Goal: Connect with others: Connect with others

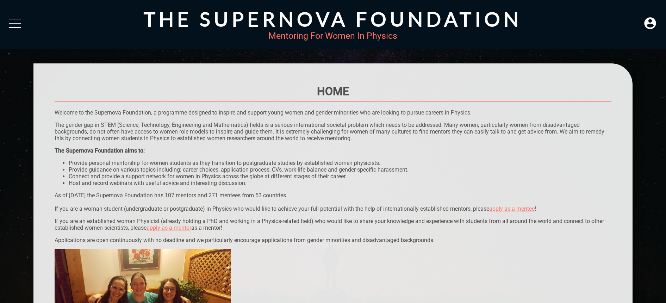
click at [18, 18] on div "The Supernova Foundation Mentoring For Women In Physics" at bounding box center [333, 24] width 666 height 49
click at [12, 20] on div at bounding box center [15, 25] width 12 height 13
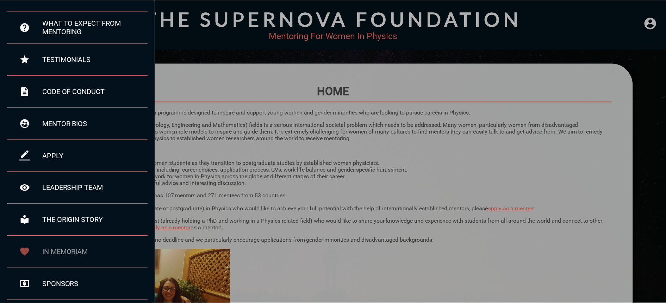
scroll to position [71, 0]
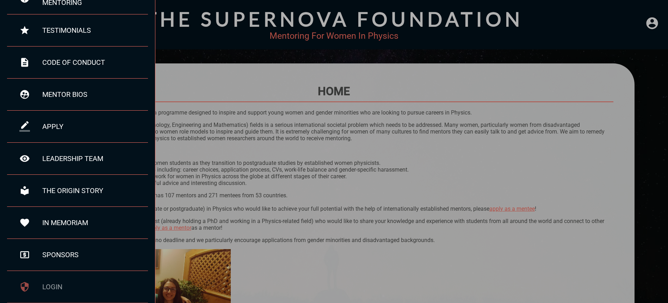
click at [54, 291] on div "login" at bounding box center [95, 286] width 106 height 8
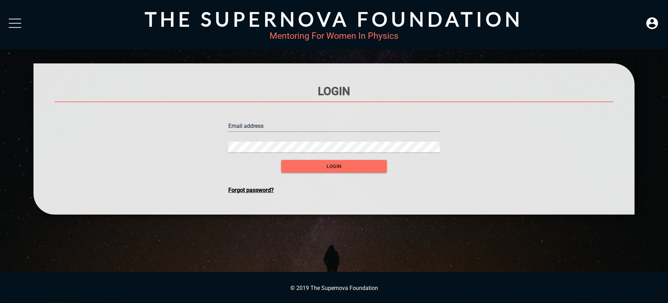
click at [275, 128] on input "text" at bounding box center [333, 125] width 211 height 11
type input "[PERSON_NAME][EMAIL_ADDRESS][DOMAIN_NAME]"
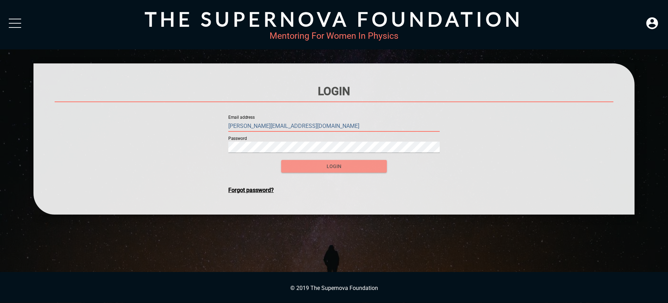
click at [336, 163] on span "login" at bounding box center [334, 166] width 94 height 9
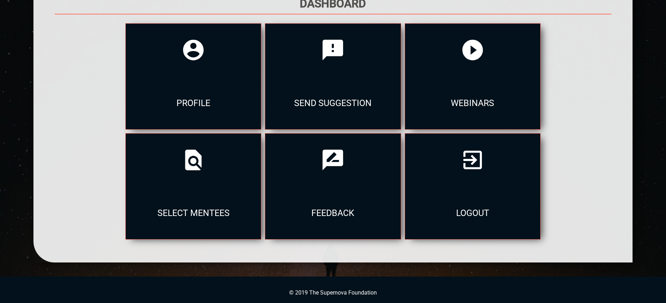
scroll to position [92, 0]
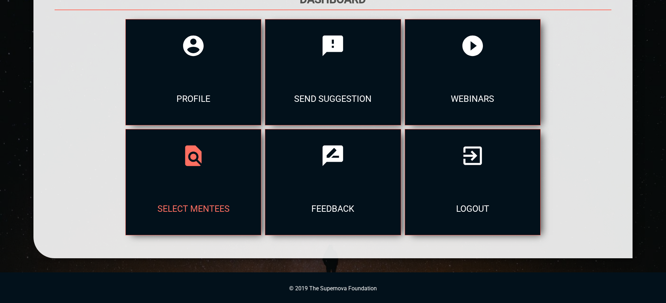
click at [187, 182] on div "select mentees" at bounding box center [193, 208] width 135 height 53
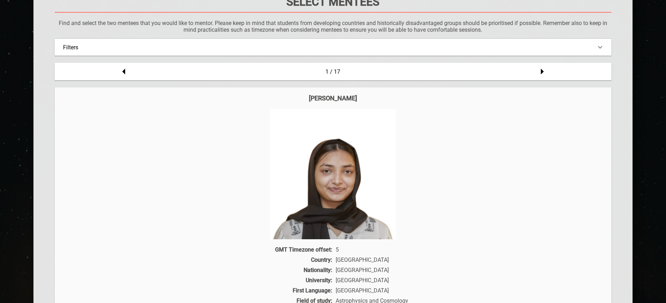
scroll to position [93, 0]
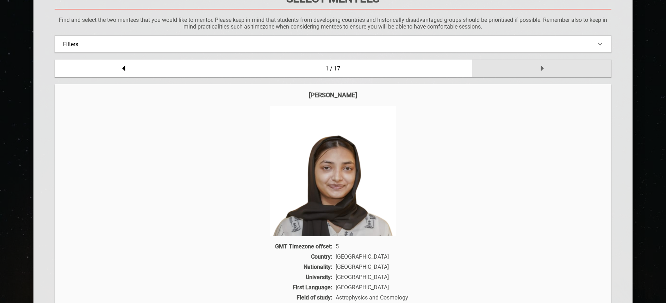
click at [541, 69] on icon at bounding box center [542, 69] width 3 height 6
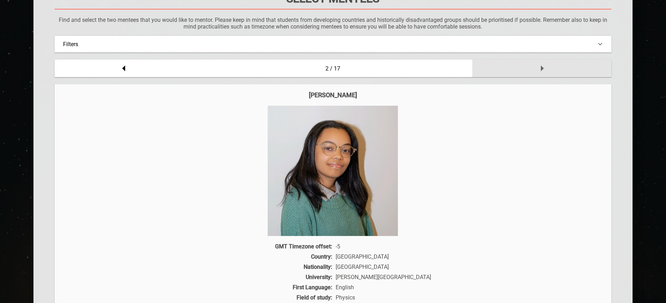
click at [541, 69] on icon at bounding box center [542, 69] width 3 height 6
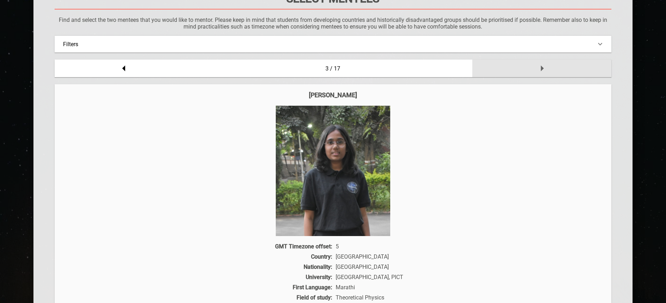
click at [541, 69] on icon at bounding box center [542, 69] width 3 height 6
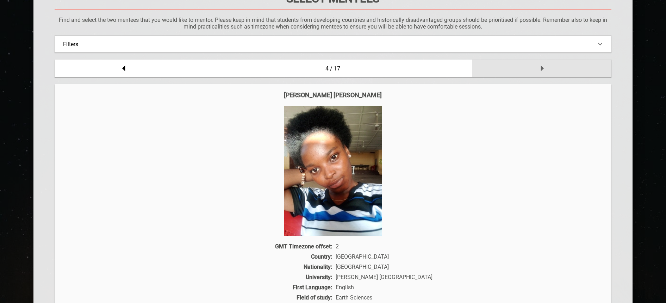
click at [541, 69] on icon at bounding box center [542, 69] width 3 height 6
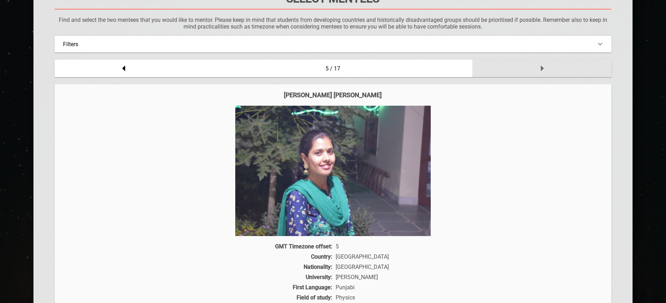
click at [541, 69] on icon at bounding box center [542, 69] width 3 height 6
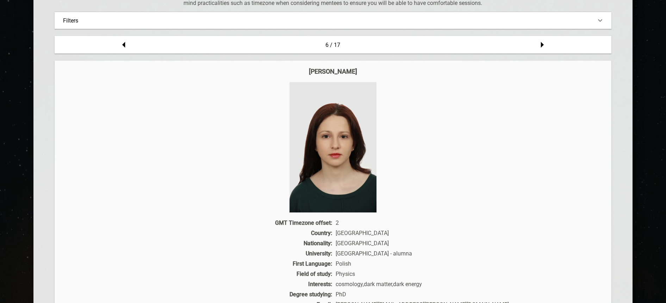
scroll to position [0, 0]
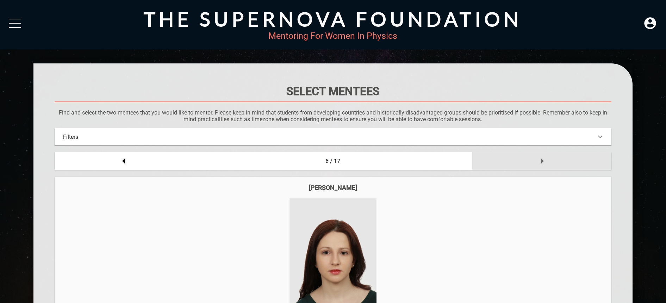
click at [542, 157] on icon at bounding box center [542, 161] width 14 height 14
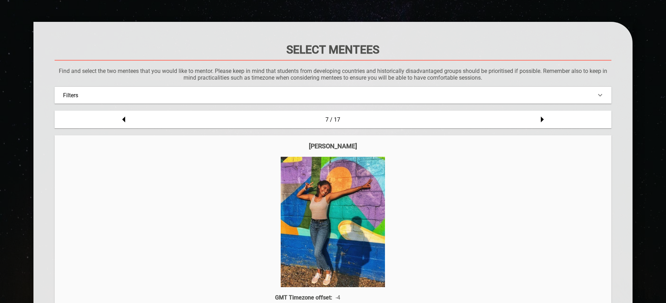
scroll to position [72, 0]
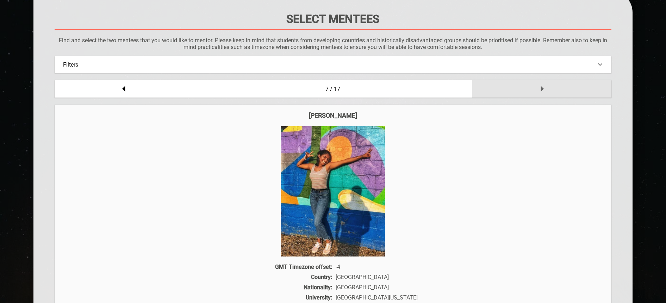
click at [541, 89] on icon at bounding box center [542, 89] width 3 height 6
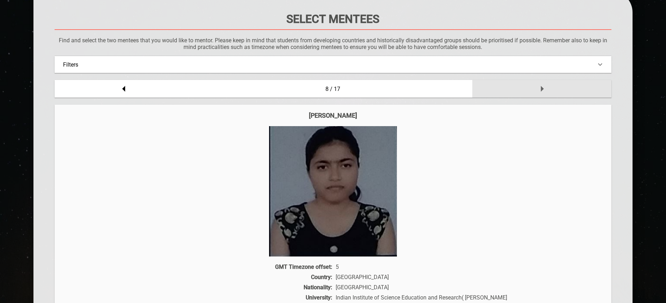
click at [541, 89] on icon at bounding box center [542, 89] width 3 height 6
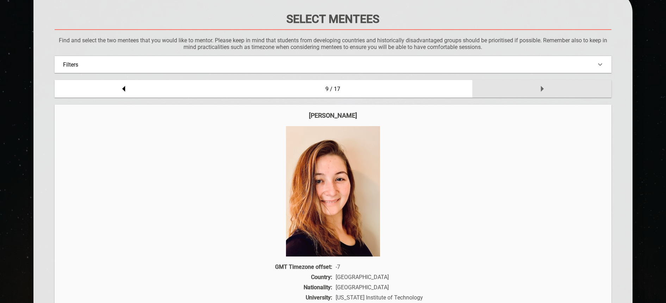
click at [541, 89] on icon at bounding box center [542, 89] width 3 height 6
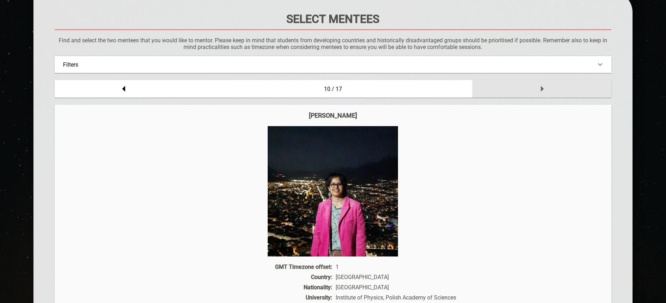
click at [541, 89] on icon at bounding box center [542, 89] width 3 height 6
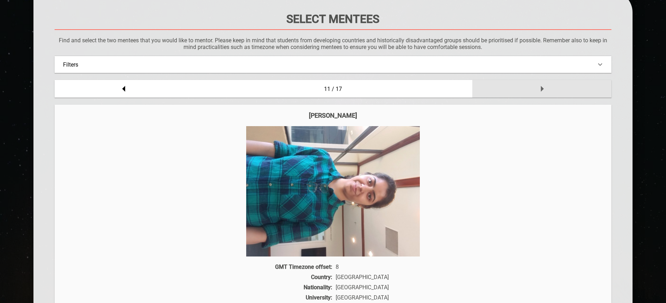
click at [541, 89] on icon at bounding box center [542, 89] width 3 height 6
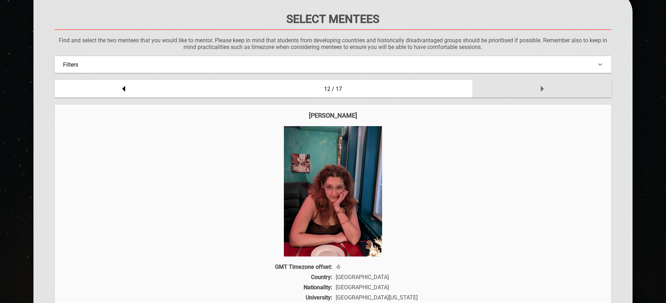
click at [541, 89] on icon at bounding box center [542, 89] width 3 height 6
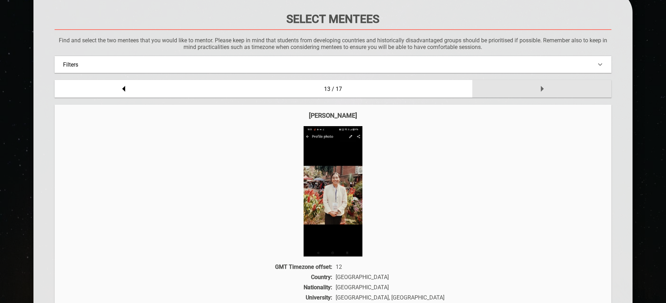
click at [541, 89] on icon at bounding box center [542, 89] width 3 height 6
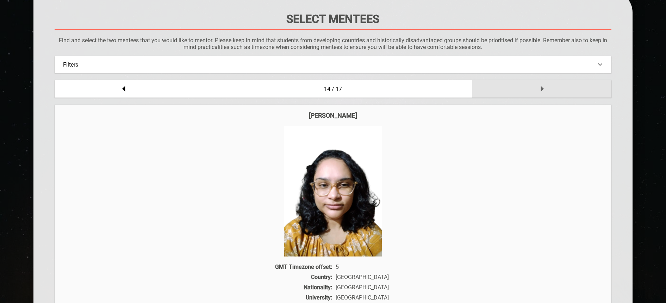
click at [541, 89] on icon at bounding box center [542, 89] width 3 height 6
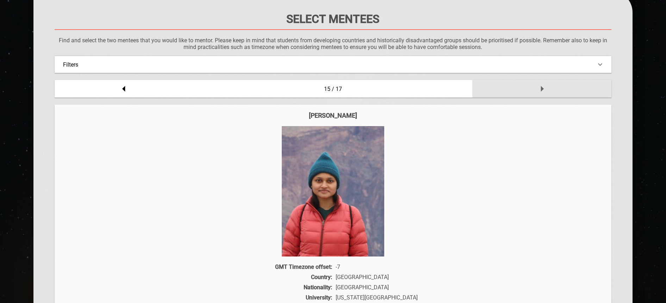
click at [541, 89] on icon at bounding box center [542, 89] width 3 height 6
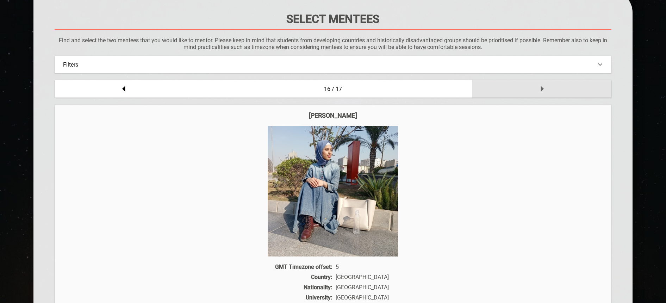
click at [541, 89] on icon at bounding box center [542, 89] width 3 height 6
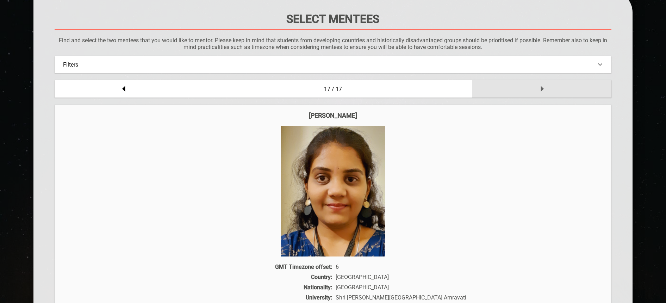
click at [541, 89] on icon at bounding box center [542, 89] width 3 height 6
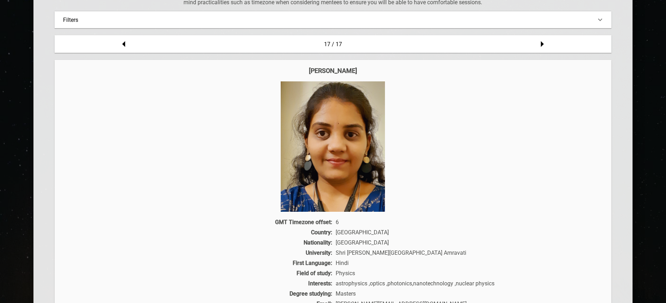
scroll to position [118, 0]
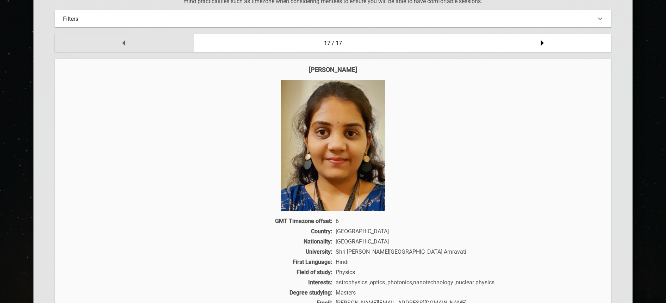
click at [123, 41] on icon at bounding box center [124, 43] width 14 height 14
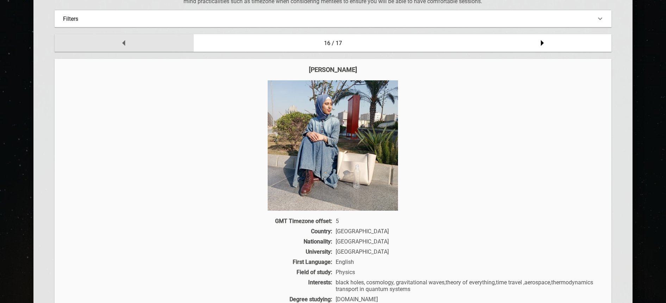
click at [123, 41] on icon at bounding box center [124, 43] width 14 height 14
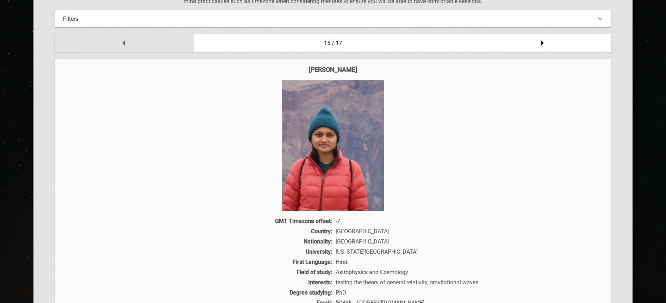
click at [123, 41] on icon at bounding box center [124, 43] width 14 height 14
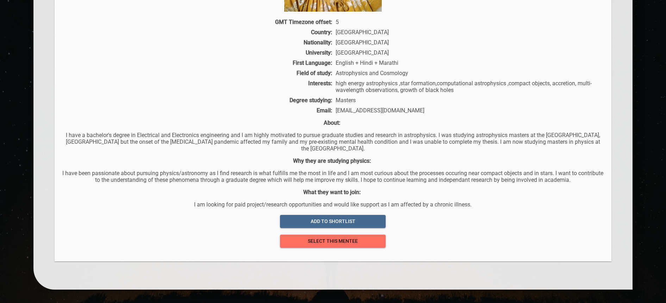
scroll to position [347, 0]
